Goal: Obtain resource: Download file/media

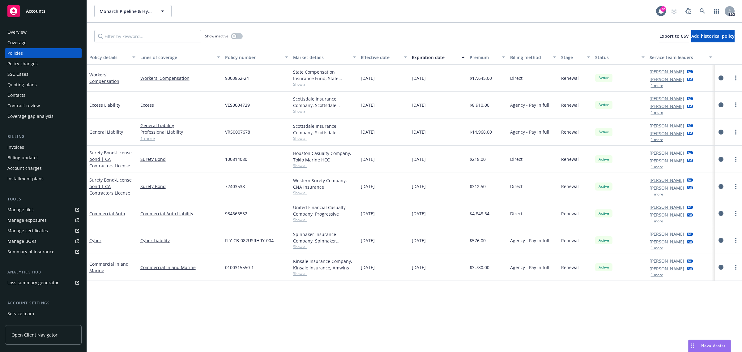
click at [43, 10] on span "Accounts" at bounding box center [35, 11] width 19 height 5
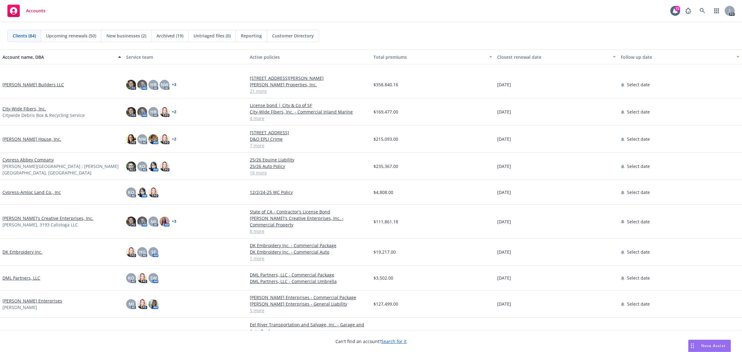
scroll to position [580, 0]
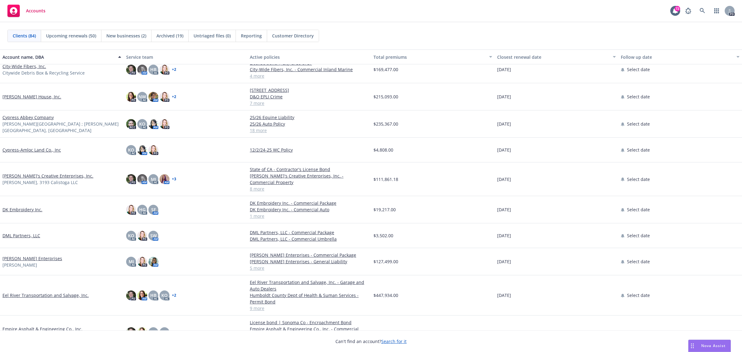
click at [16, 117] on link "Cypress Abbey Company" at bounding box center [27, 117] width 51 height 6
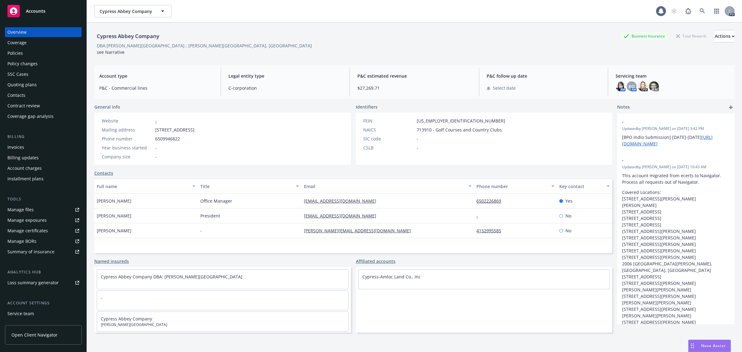
click at [18, 53] on div "Policies" at bounding box center [14, 53] width 15 height 10
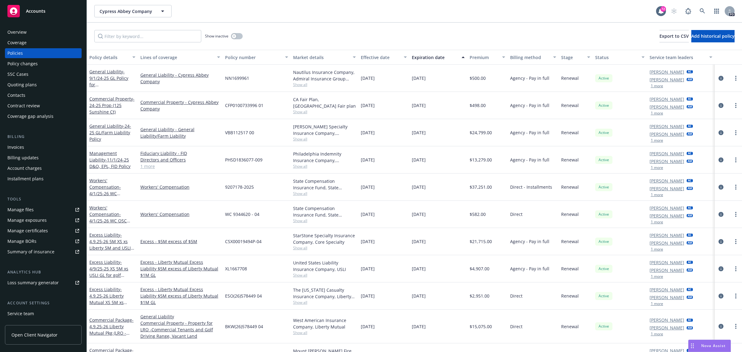
click at [39, 10] on span "Accounts" at bounding box center [35, 11] width 19 height 5
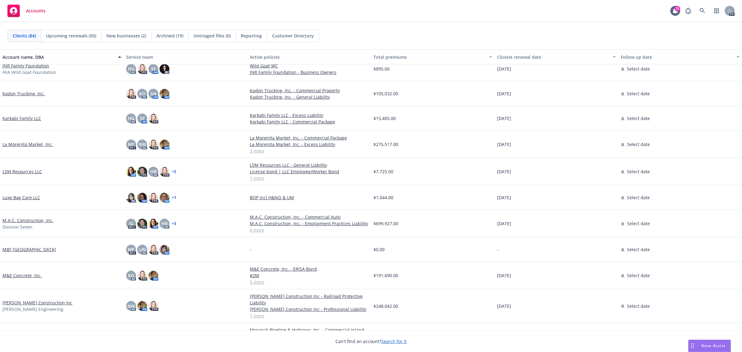
scroll to position [1043, 0]
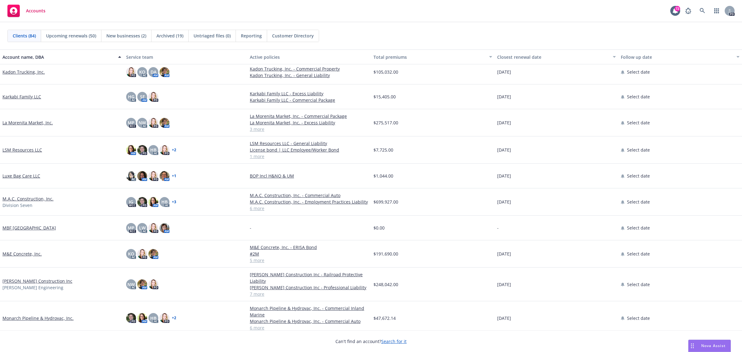
click at [21, 122] on link "La Morenita Market, Inc." at bounding box center [27, 122] width 50 height 6
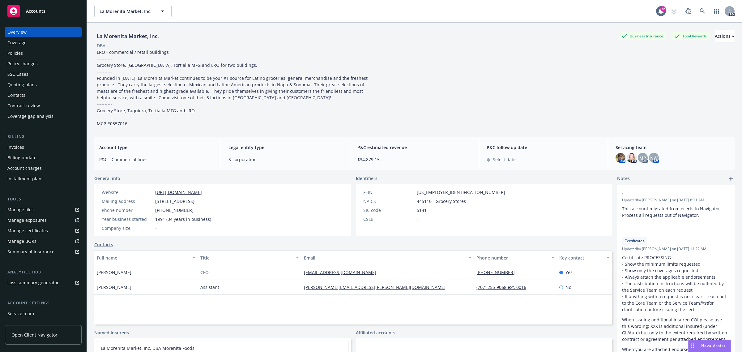
click at [19, 62] on div "Policy changes" at bounding box center [22, 64] width 30 height 10
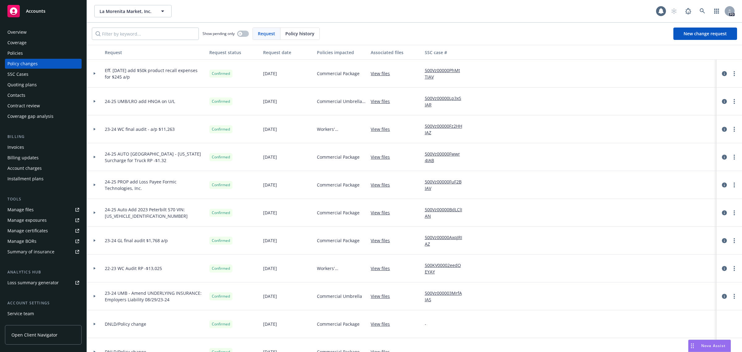
click at [19, 53] on div "Policies" at bounding box center [14, 53] width 15 height 10
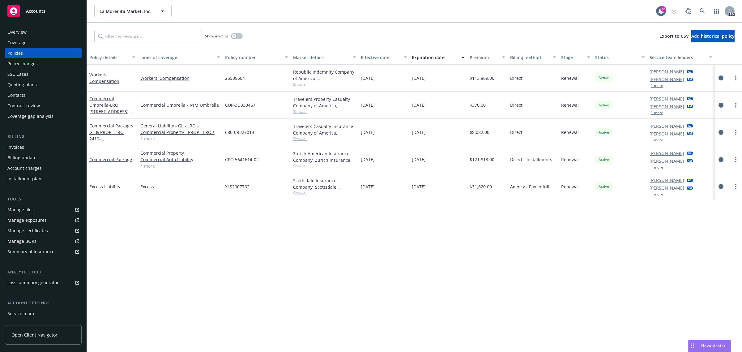
click at [23, 84] on div "Quoting plans" at bounding box center [21, 85] width 29 height 10
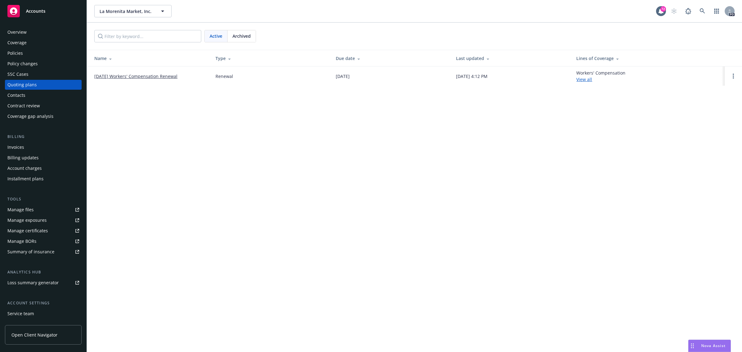
click at [130, 77] on link "[DATE] Workers' Compensation Renewal" at bounding box center [135, 76] width 83 height 6
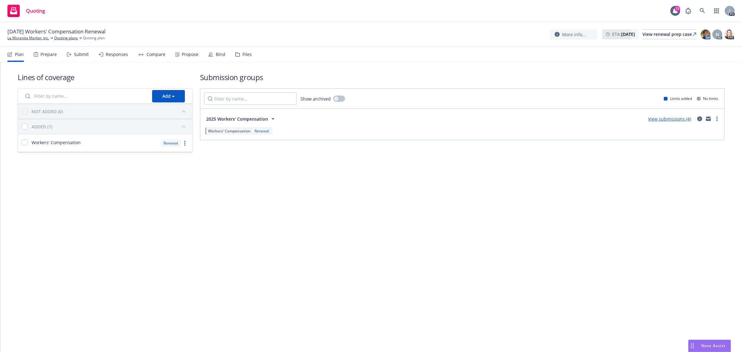
click at [676, 119] on link "View submissions (4)" at bounding box center [669, 119] width 43 height 6
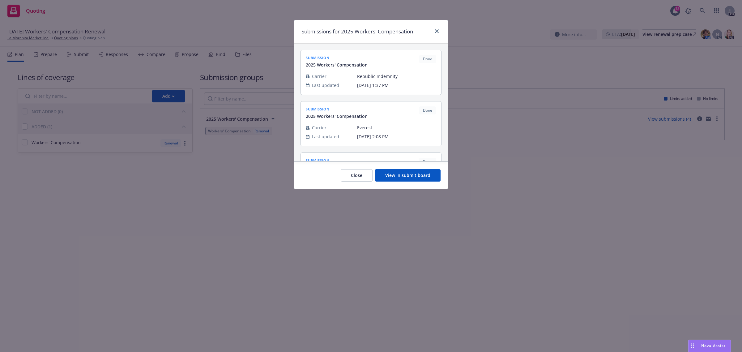
click at [406, 170] on button "View in submit board" at bounding box center [408, 175] width 66 height 12
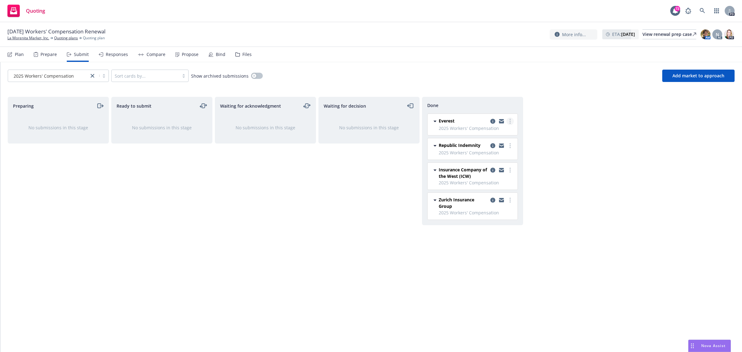
click at [508, 119] on link "more" at bounding box center [509, 120] width 7 height 7
click at [639, 210] on div "Preparing No submissions in this stage Ready to submit No submissions in this s…" at bounding box center [371, 218] width 727 height 242
click at [503, 121] on icon "copy logging email" at bounding box center [501, 122] width 5 height 3
click at [33, 37] on link "La Morenita Market, Inc." at bounding box center [28, 38] width 42 height 6
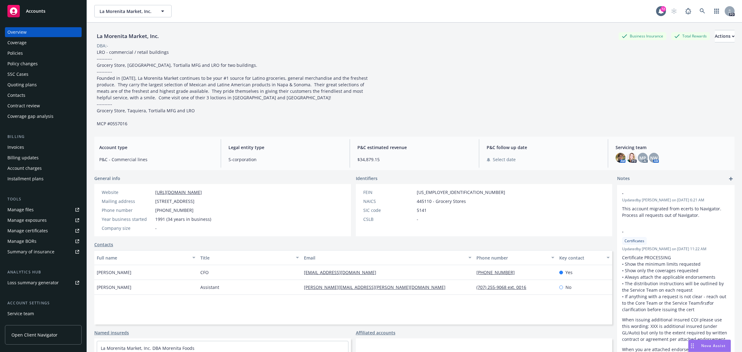
click at [18, 54] on div "Policies" at bounding box center [14, 53] width 15 height 10
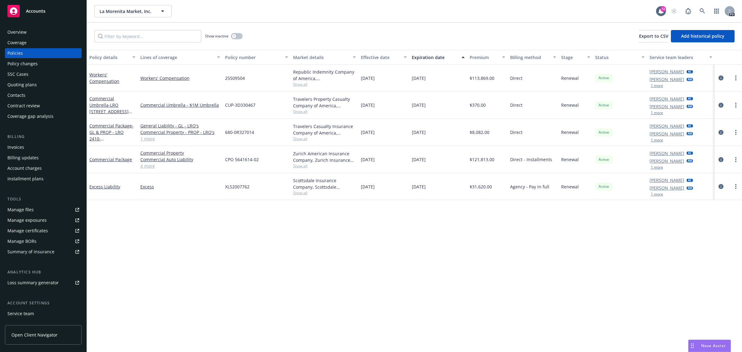
click at [37, 10] on span "Accounts" at bounding box center [35, 11] width 19 height 5
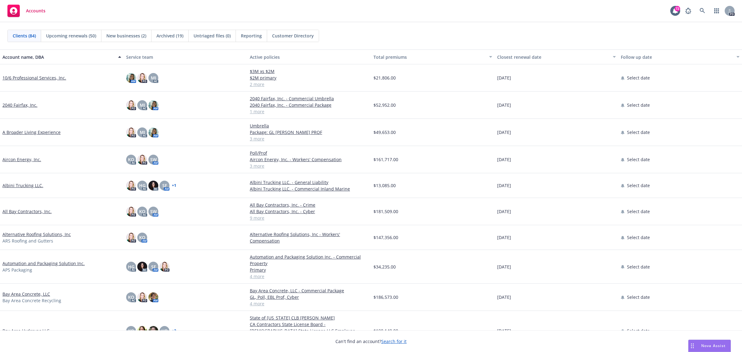
click at [10, 212] on link "All Bay Contractors, Inc." at bounding box center [26, 211] width 49 height 6
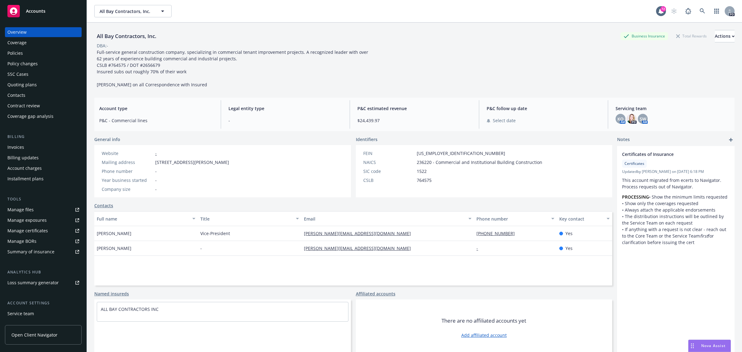
click at [20, 53] on div "Policies" at bounding box center [14, 53] width 15 height 10
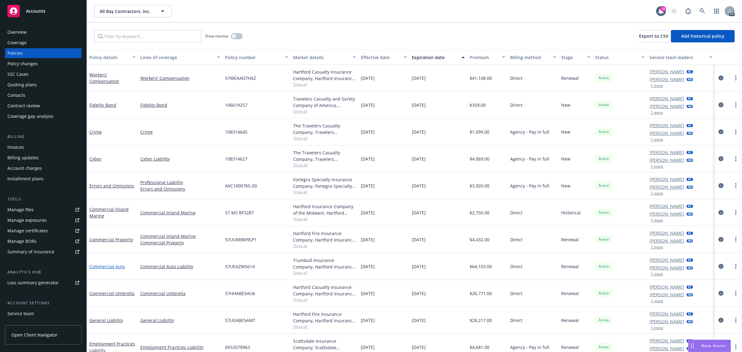
click at [112, 266] on link "Commercial Auto" at bounding box center [107, 266] width 36 height 6
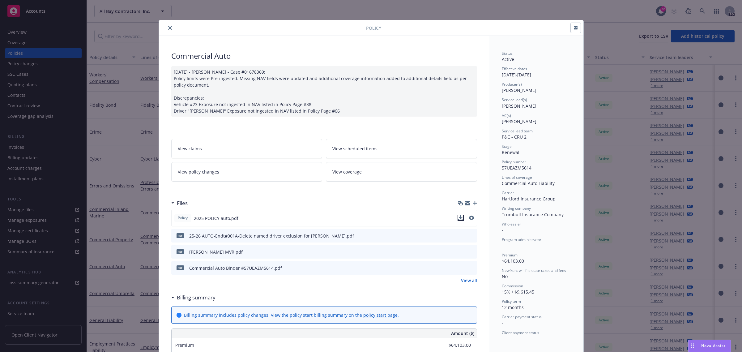
click at [458, 217] on icon "download file" at bounding box center [460, 217] width 5 height 5
drag, startPoint x: 165, startPoint y: 30, endPoint x: 157, endPoint y: 29, distance: 8.7
click at [168, 30] on icon "close" at bounding box center [170, 28] width 4 height 4
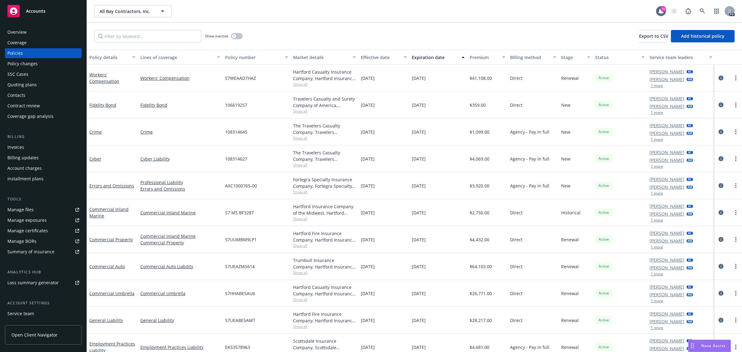
click at [34, 10] on span "Accounts" at bounding box center [35, 11] width 19 height 5
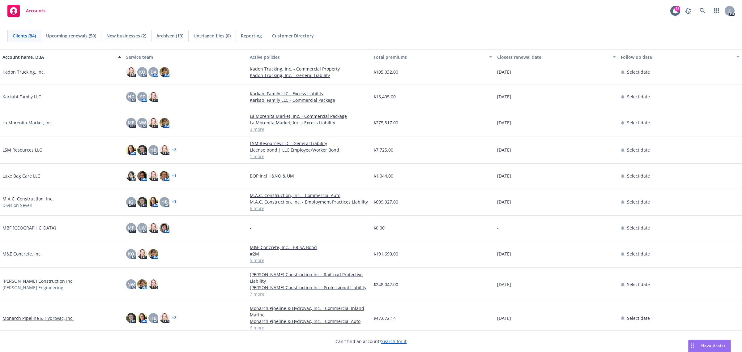
scroll to position [1236, 0]
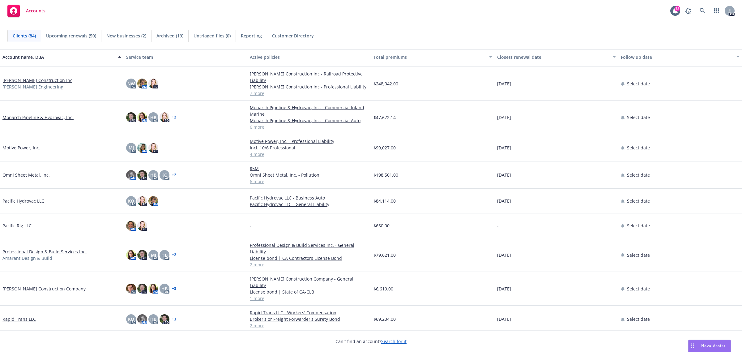
click at [21, 175] on link "Omni Sheet Metal, Inc." at bounding box center [25, 175] width 47 height 6
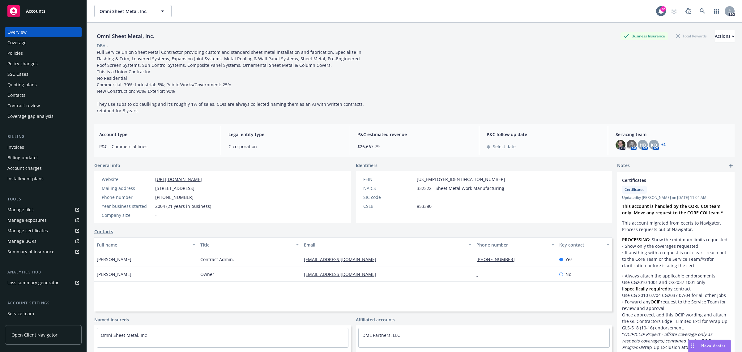
click at [18, 53] on div "Policies" at bounding box center [14, 53] width 15 height 10
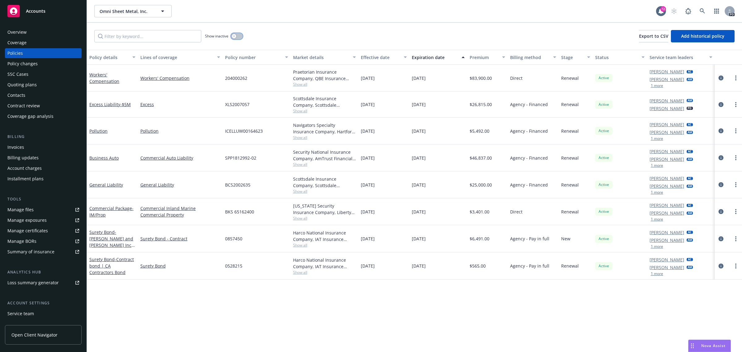
click at [233, 37] on div "button" at bounding box center [234, 36] width 4 height 4
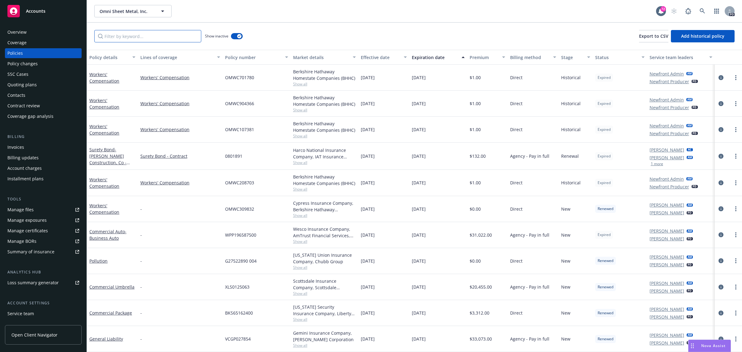
click at [135, 39] on input "Filter by keyword..." at bounding box center [147, 36] width 107 height 12
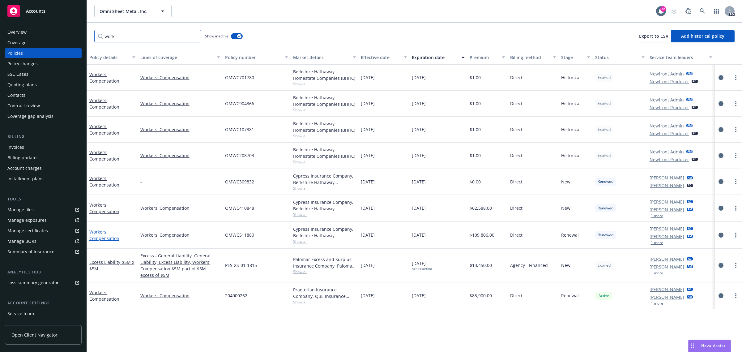
type input "work"
click at [100, 233] on link "Workers' Compensation" at bounding box center [104, 235] width 30 height 12
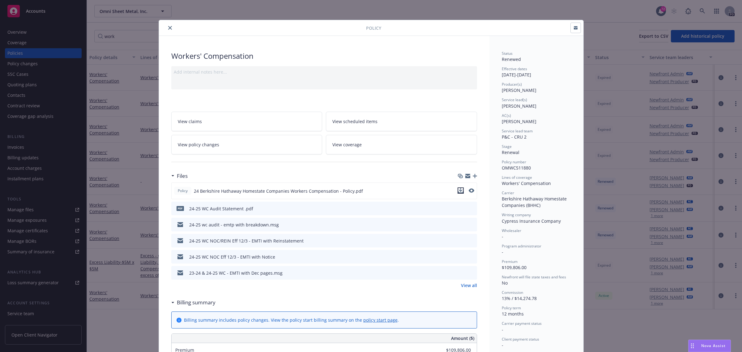
click at [458, 191] on icon "download file" at bounding box center [460, 190] width 5 height 5
click at [169, 28] on icon "close" at bounding box center [170, 28] width 4 height 4
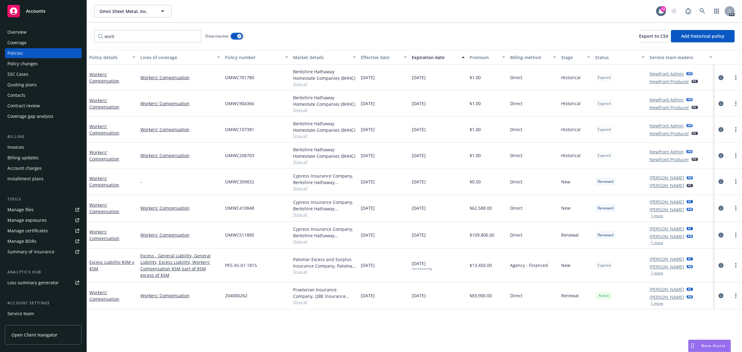
click at [237, 38] on button "button" at bounding box center [237, 36] width 12 height 6
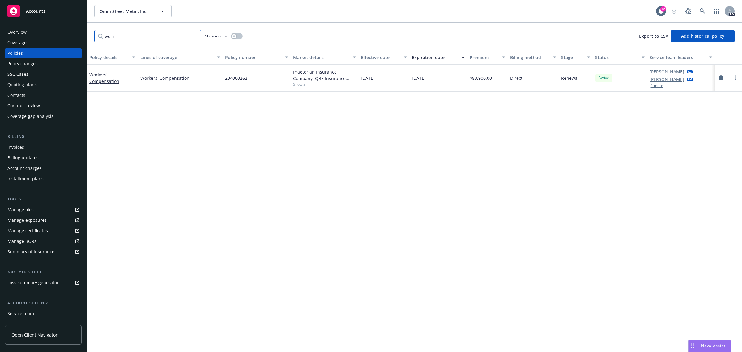
drag, startPoint x: 111, startPoint y: 37, endPoint x: 83, endPoint y: 36, distance: 27.2
click at [83, 36] on div "Accounts Overview Coverage Policies Policy changes SSC Cases Quoting plans Cont…" at bounding box center [371, 176] width 742 height 352
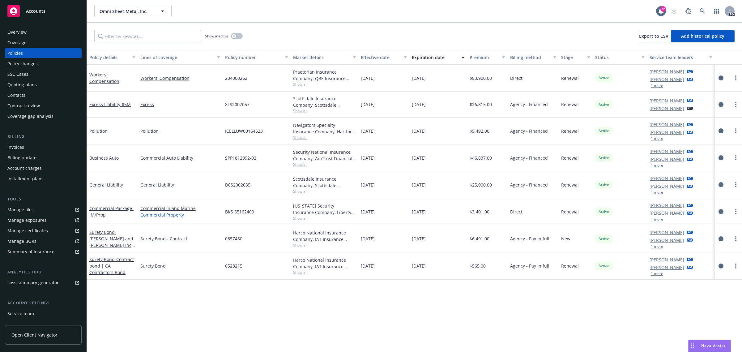
drag, startPoint x: 104, startPoint y: 165, endPoint x: 186, endPoint y: 214, distance: 94.9
click at [184, 215] on link "Commercial Property" at bounding box center [180, 214] width 80 height 6
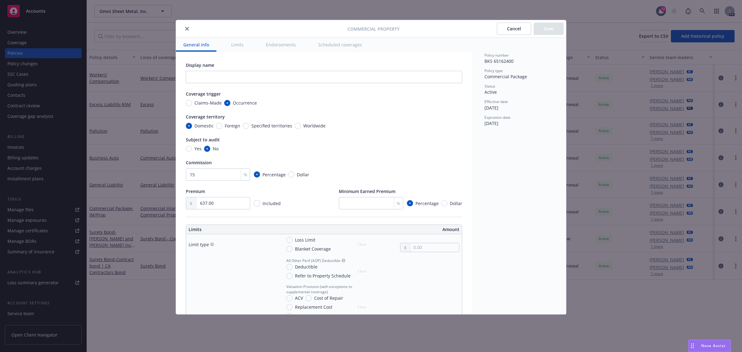
click at [186, 28] on icon "close" at bounding box center [187, 29] width 4 height 4
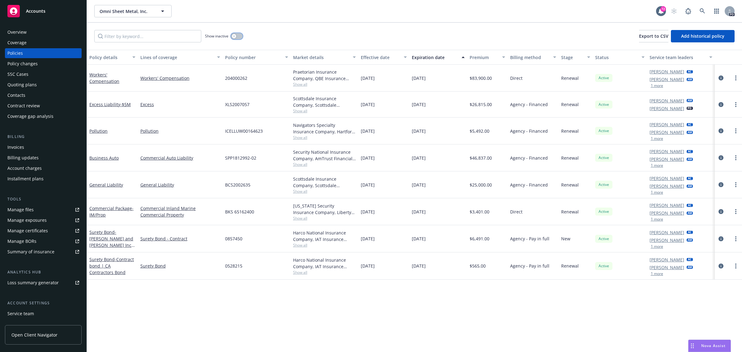
drag, startPoint x: 235, startPoint y: 37, endPoint x: 231, endPoint y: 38, distance: 4.1
click at [235, 37] on icon "button" at bounding box center [234, 36] width 2 height 2
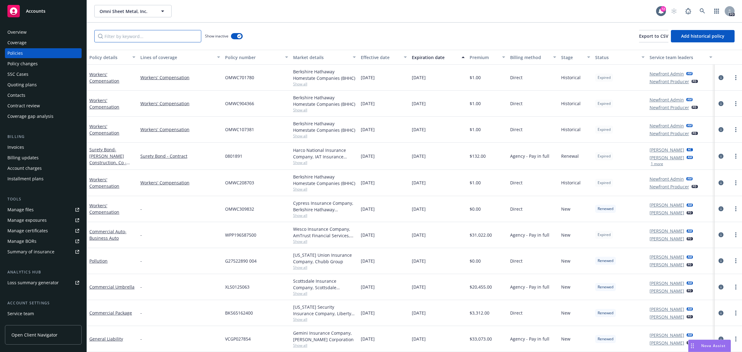
click at [116, 39] on input "Filter by keyword..." at bounding box center [147, 36] width 107 height 12
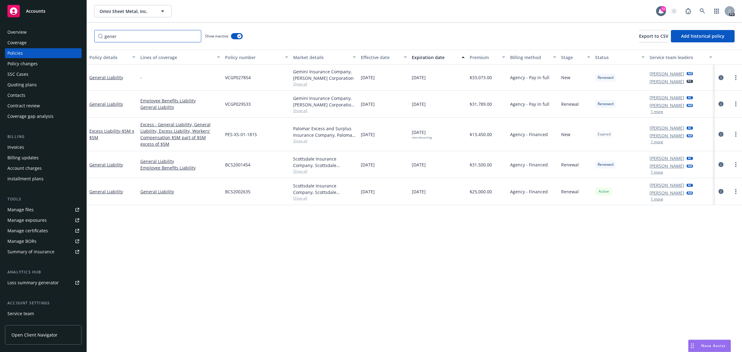
type input "gener"
